Goal: Information Seeking & Learning: Learn about a topic

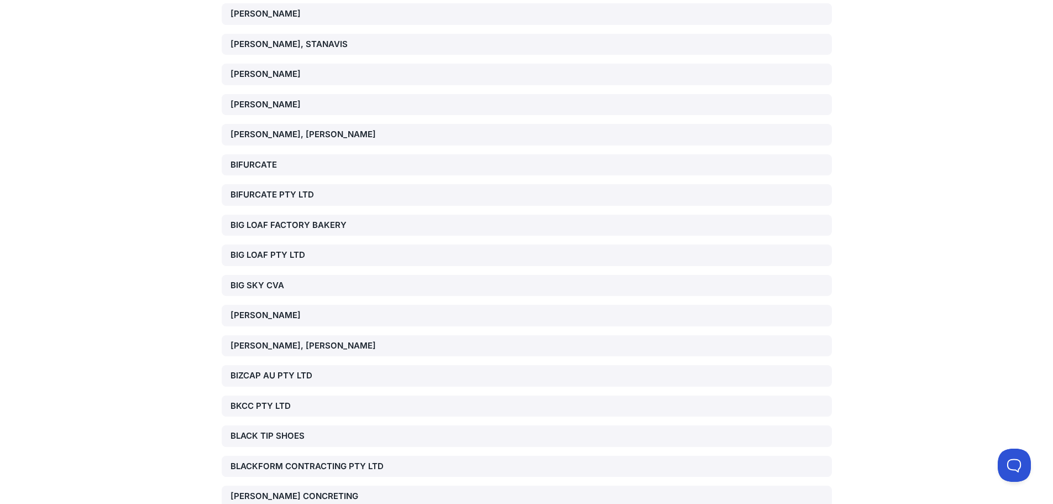
scroll to position [5032, 0]
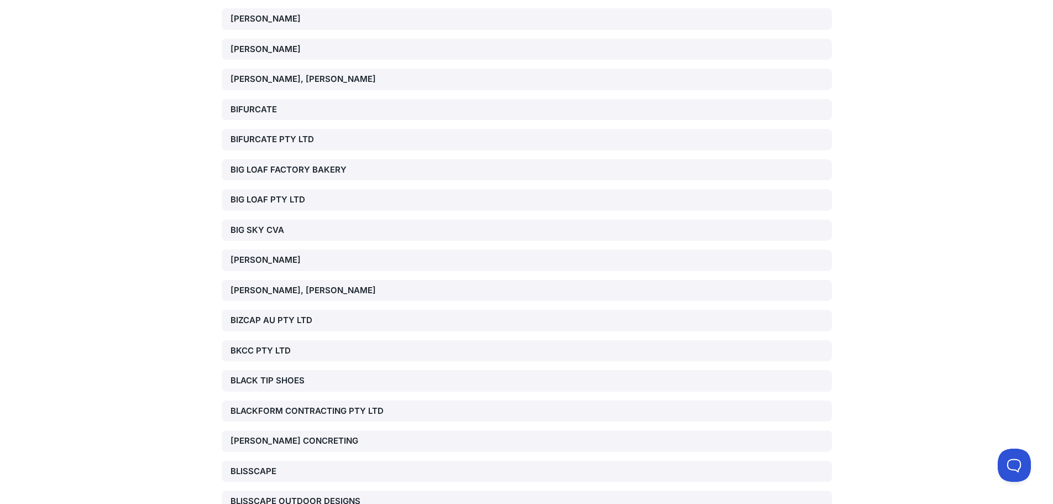
click at [270, 465] on div "BLISSCAPE" at bounding box center [328, 471] width 195 height 13
click at [299, 495] on div "BLISSCAPE OUTDOOR DESIGNS" at bounding box center [328, 501] width 195 height 13
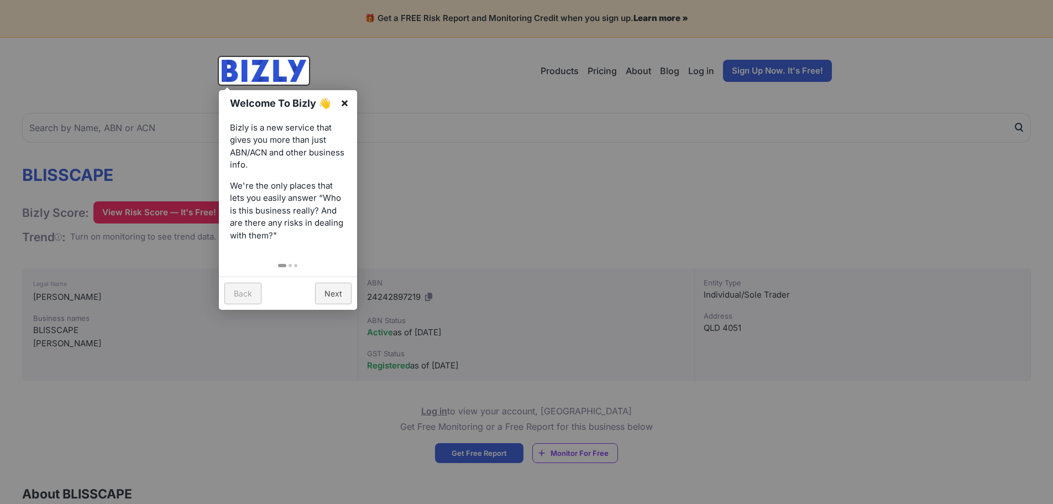
click at [346, 106] on link "×" at bounding box center [344, 102] width 25 height 25
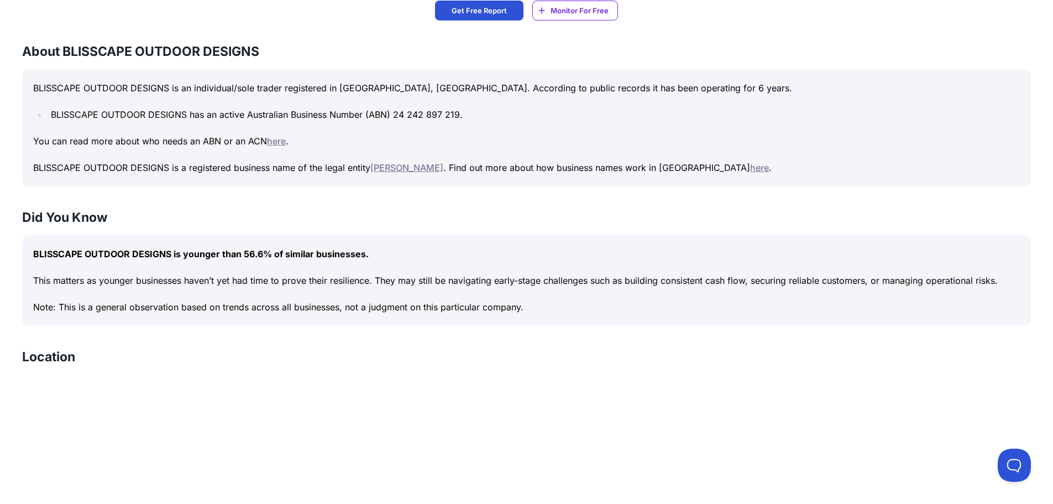
scroll to position [553, 0]
